Goal: Task Accomplishment & Management: Complete application form

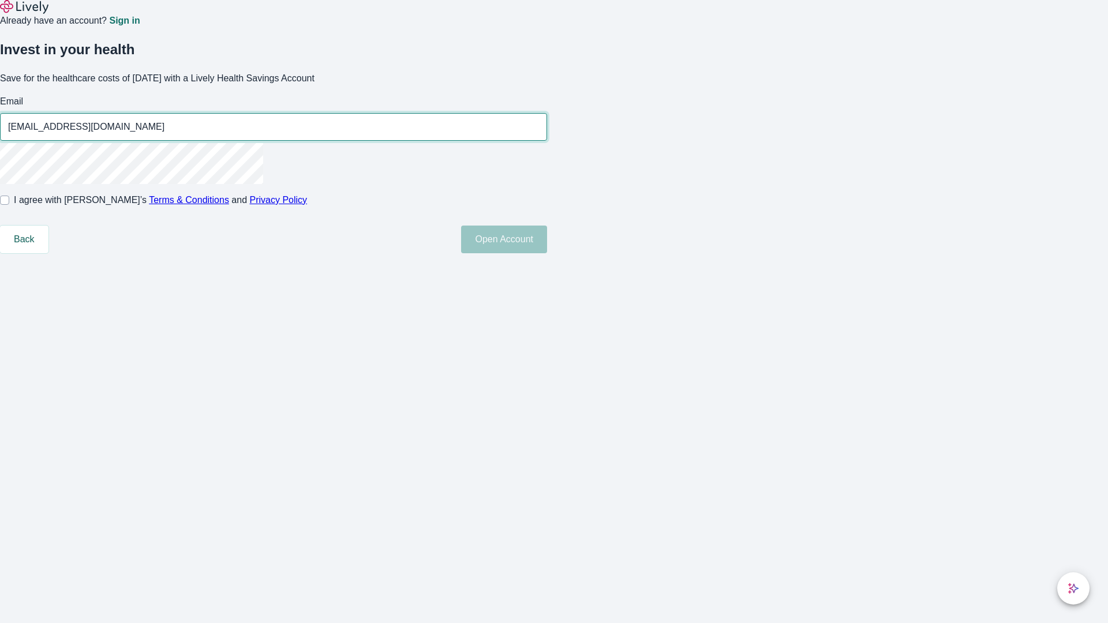
type input "[EMAIL_ADDRESS][DOMAIN_NAME]"
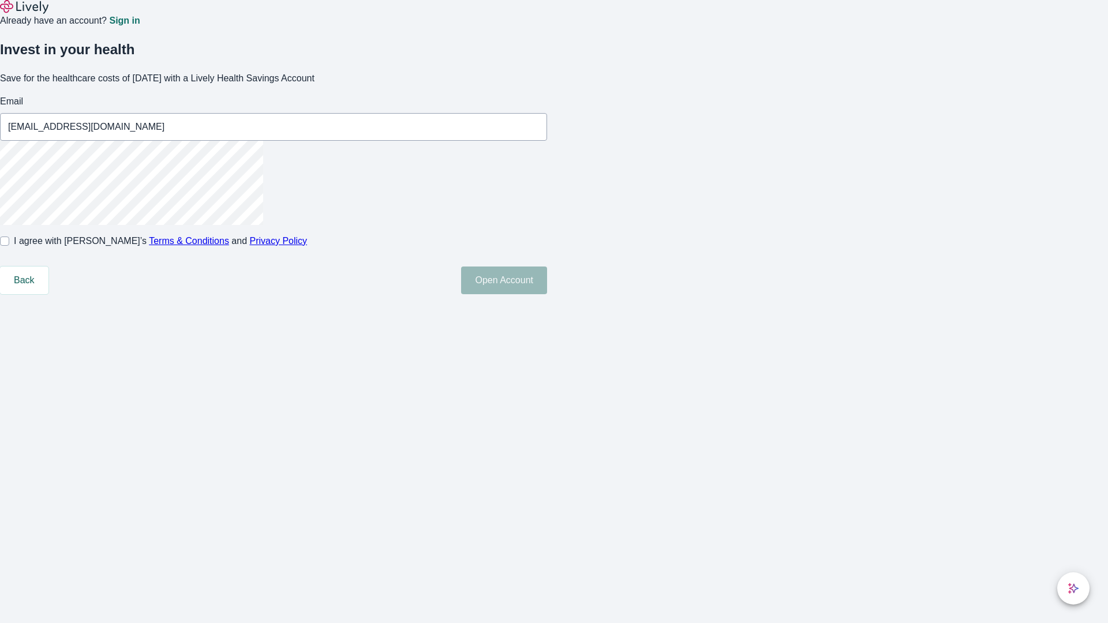
click at [9, 246] on input "I agree with Lively’s Terms & Conditions and Privacy Policy" at bounding box center [4, 241] width 9 height 9
checkbox input "true"
click at [547, 294] on button "Open Account" at bounding box center [504, 281] width 86 height 28
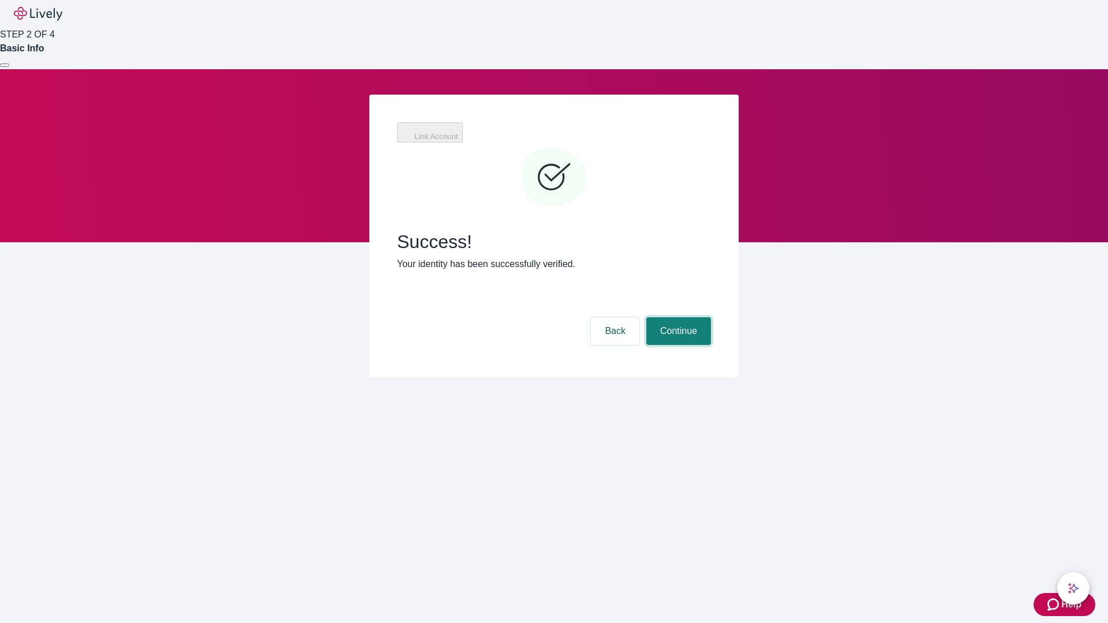
click at [677, 317] on button "Continue" at bounding box center [678, 331] width 65 height 28
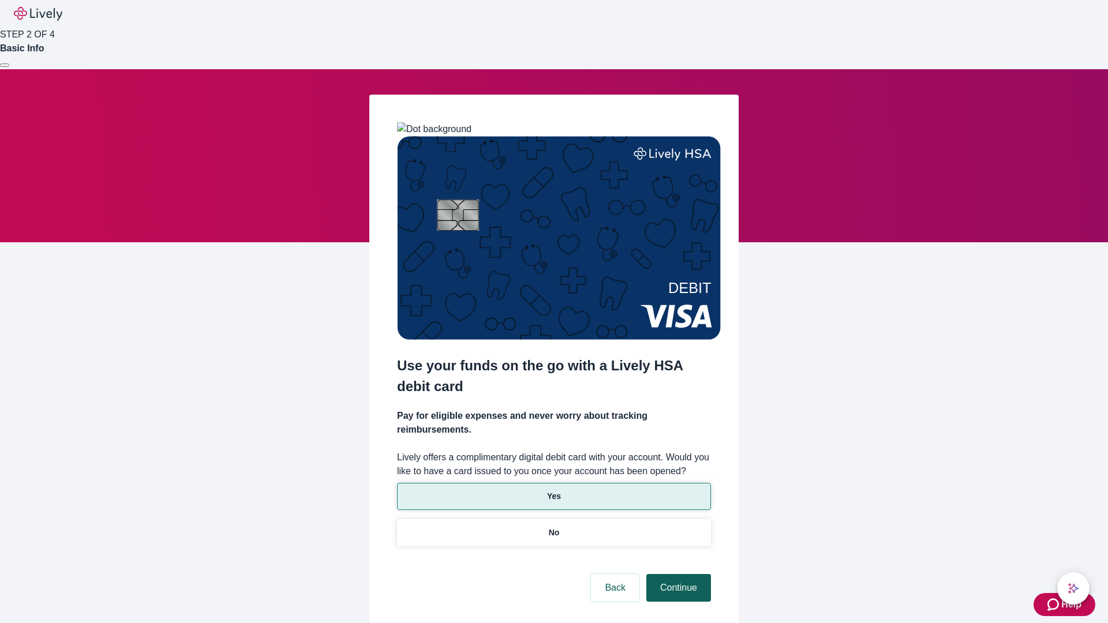
click at [553, 490] on p "Yes" at bounding box center [554, 496] width 14 height 12
click at [677, 574] on button "Continue" at bounding box center [678, 588] width 65 height 28
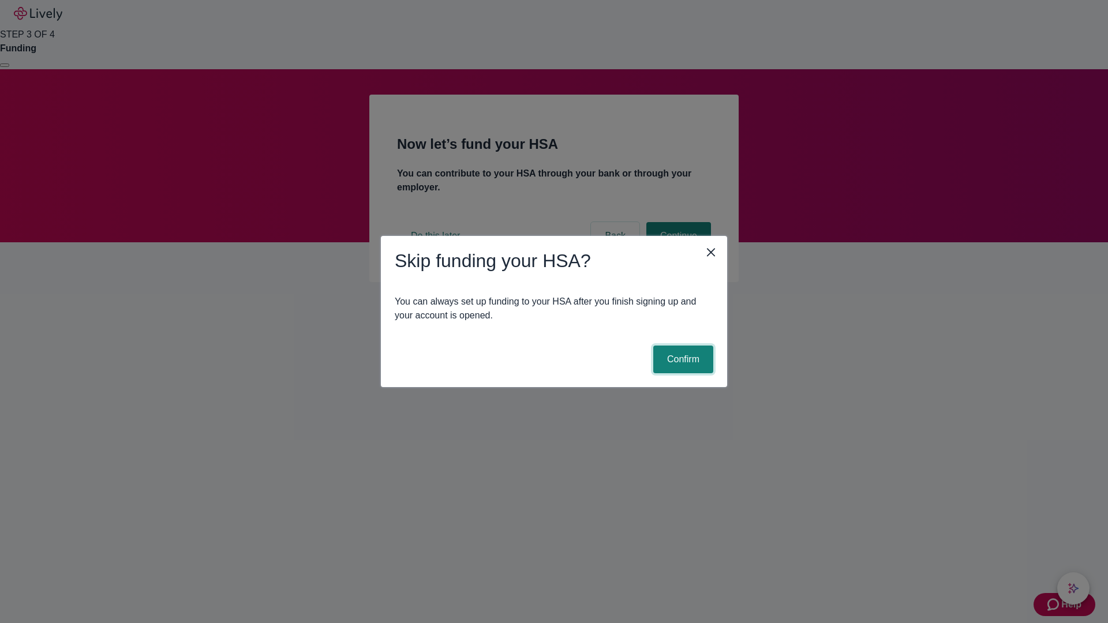
click at [681, 359] on button "Confirm" at bounding box center [683, 360] width 60 height 28
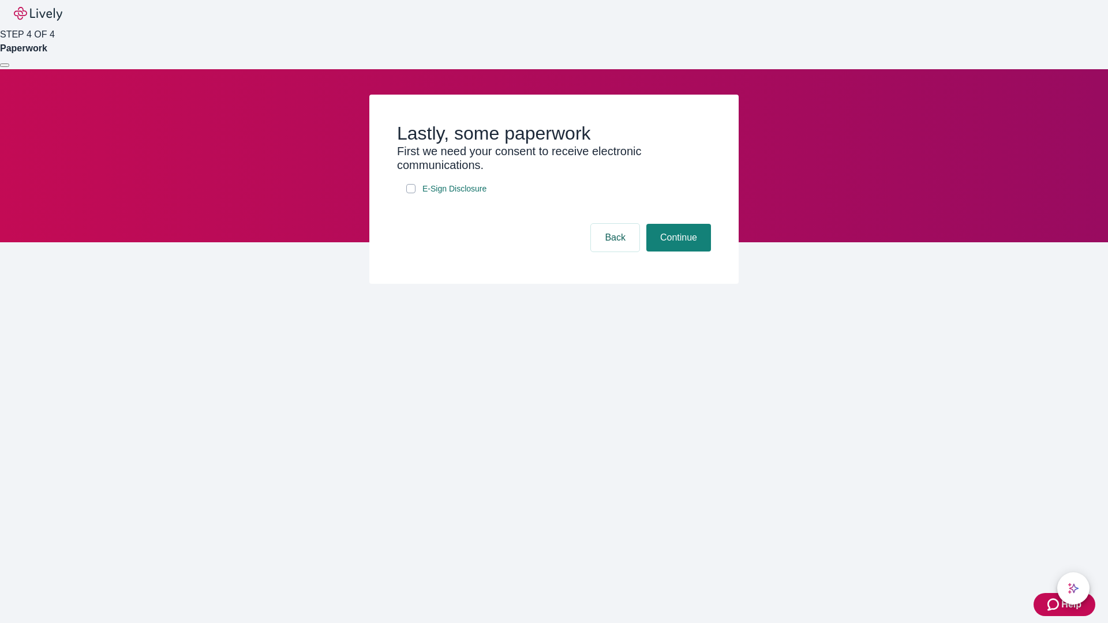
click at [411, 193] on input "E-Sign Disclosure" at bounding box center [410, 188] width 9 height 9
checkbox input "true"
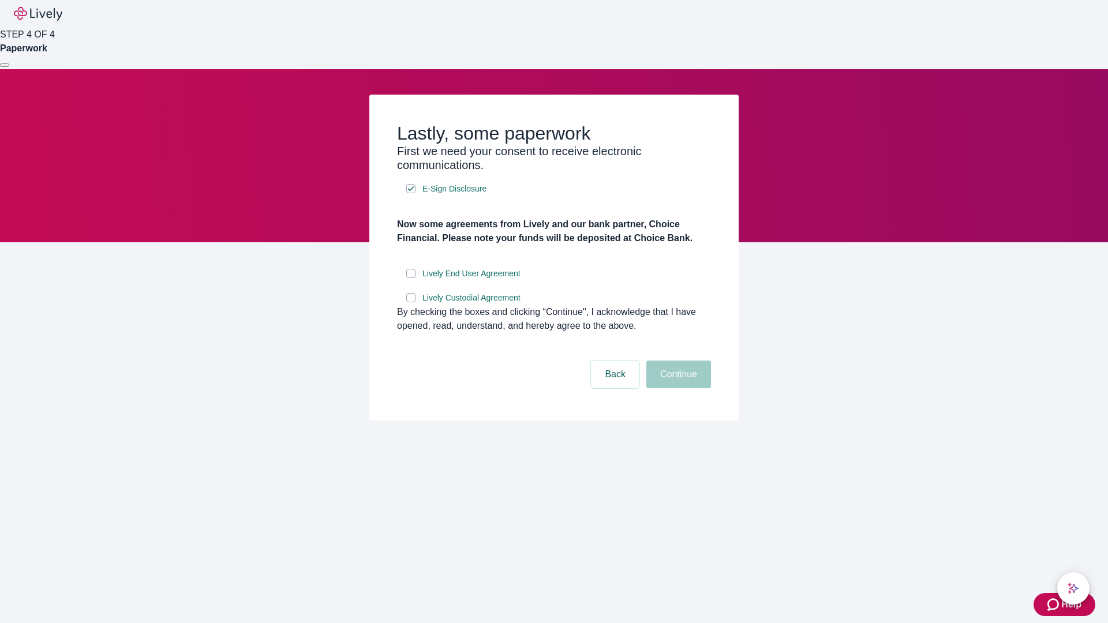
click at [411, 278] on input "Lively End User Agreement" at bounding box center [410, 273] width 9 height 9
checkbox input "true"
click at [411, 302] on input "Lively Custodial Agreement" at bounding box center [410, 297] width 9 height 9
checkbox input "true"
click at [677, 388] on button "Continue" at bounding box center [678, 375] width 65 height 28
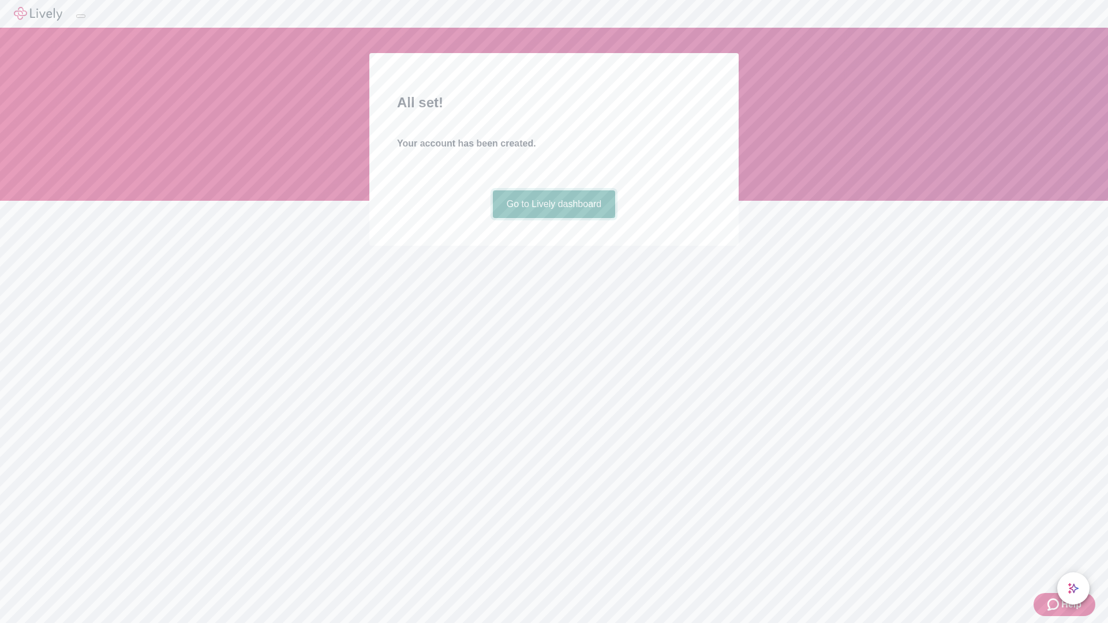
click at [553, 218] on link "Go to Lively dashboard" at bounding box center [554, 204] width 123 height 28
